Goal: Task Accomplishment & Management: Use online tool/utility

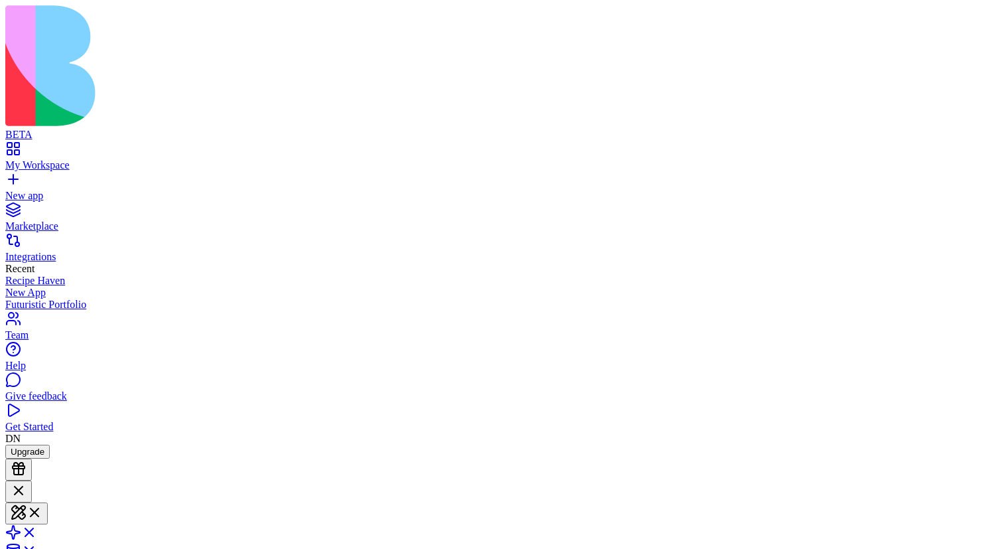
scroll to position [29, 0]
click at [45, 546] on button "Launch" at bounding box center [25, 553] width 40 height 14
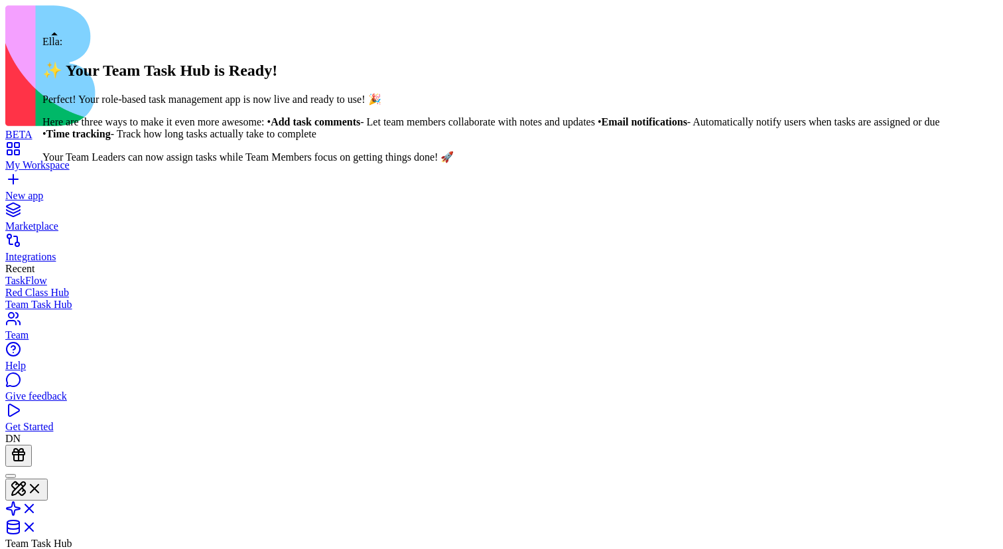
click at [11, 476] on div at bounding box center [11, 476] width 0 height 0
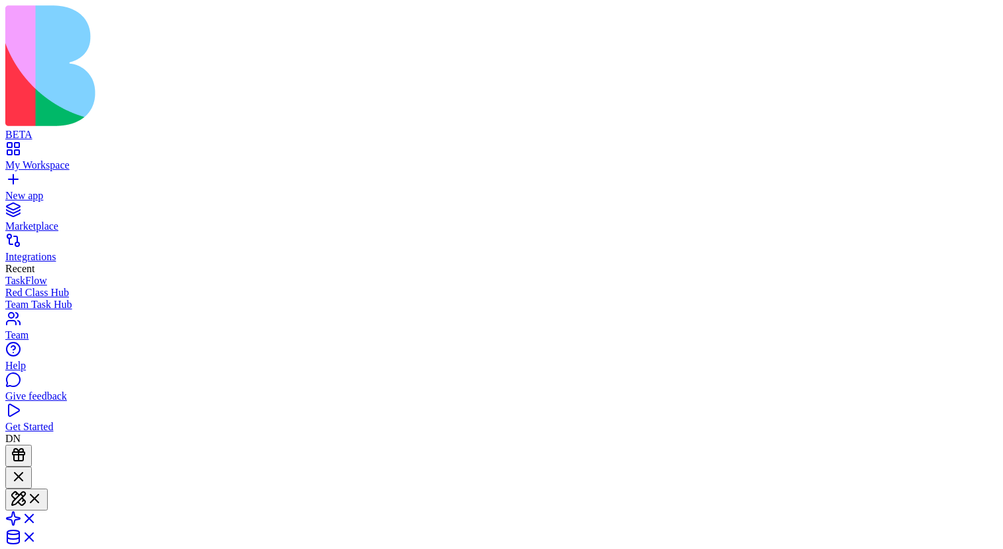
scroll to position [442, 0]
drag, startPoint x: 239, startPoint y: 270, endPoint x: 223, endPoint y: 270, distance: 15.9
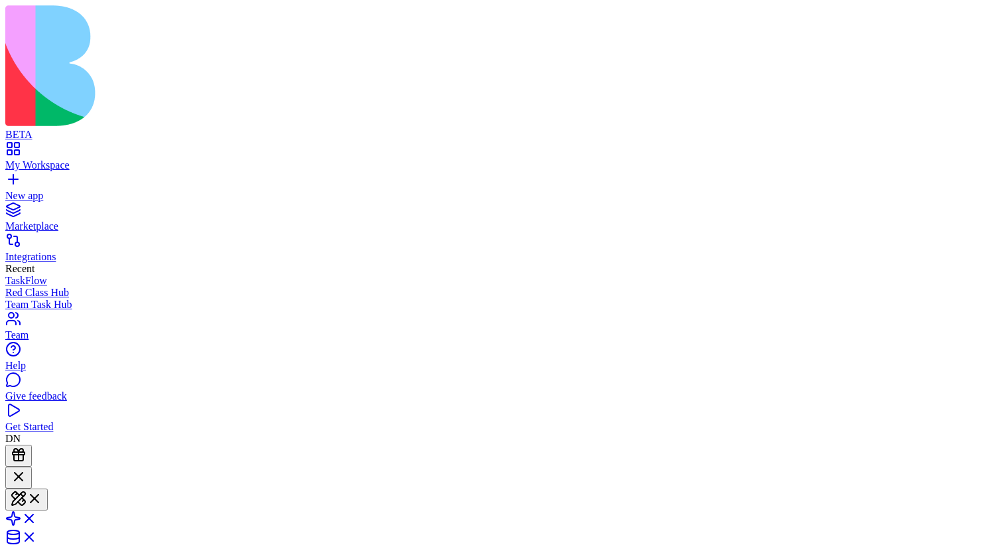
drag, startPoint x: 250, startPoint y: 273, endPoint x: 209, endPoint y: 274, distance: 41.2
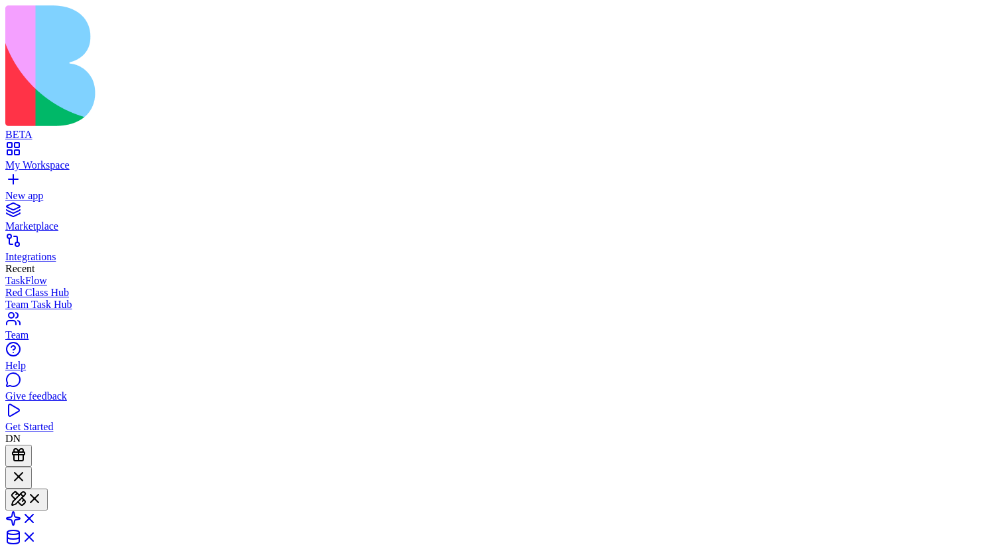
scroll to position [724, 0]
type textarea "******"
